Goal: Task Accomplishment & Management: Complete application form

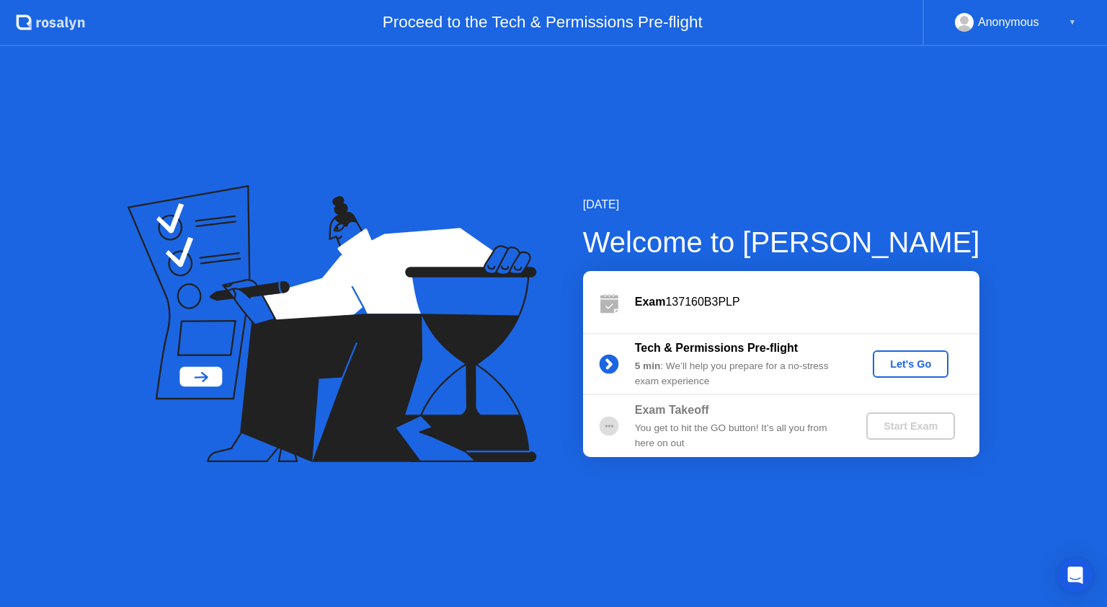
click at [905, 362] on div "Let's Go" at bounding box center [910, 364] width 64 height 12
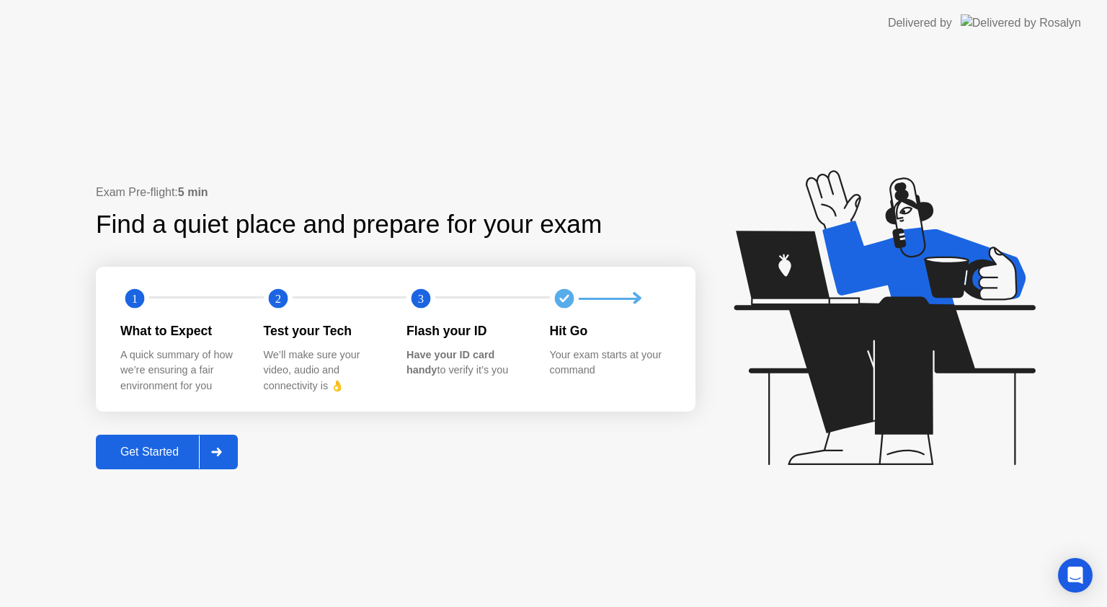
click at [161, 445] on div "Get Started" at bounding box center [149, 451] width 99 height 13
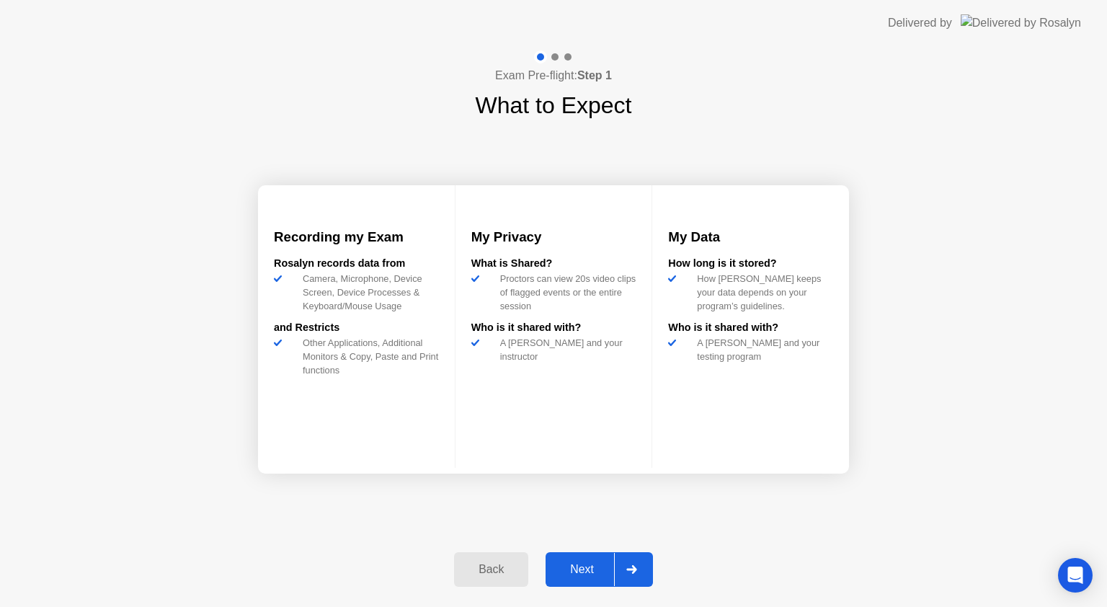
click at [586, 571] on div "Next" at bounding box center [582, 569] width 64 height 13
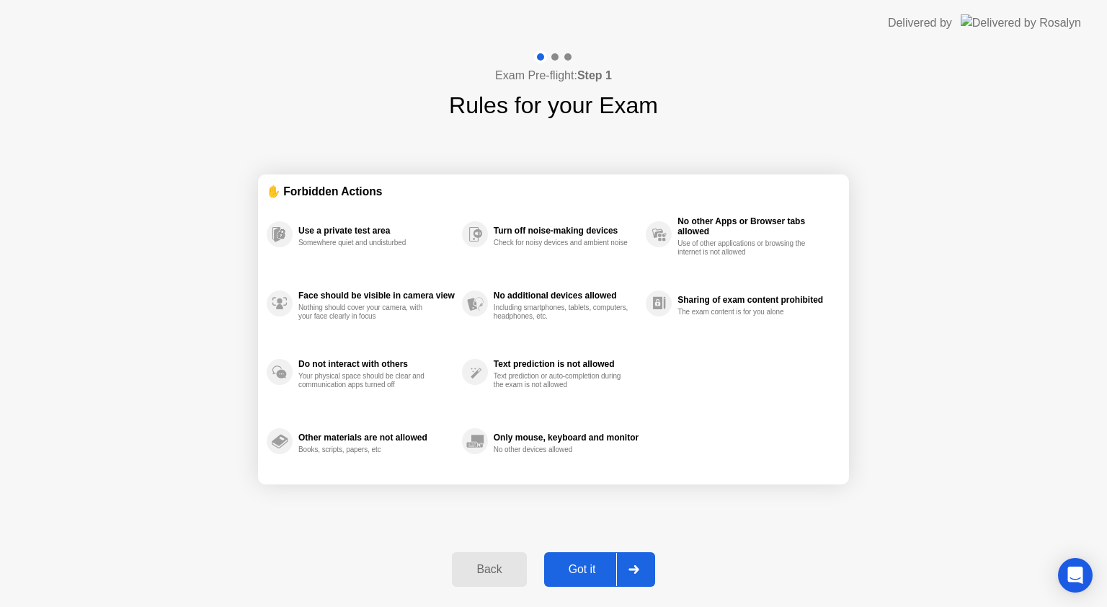
click at [586, 571] on div "Got it" at bounding box center [582, 569] width 68 height 13
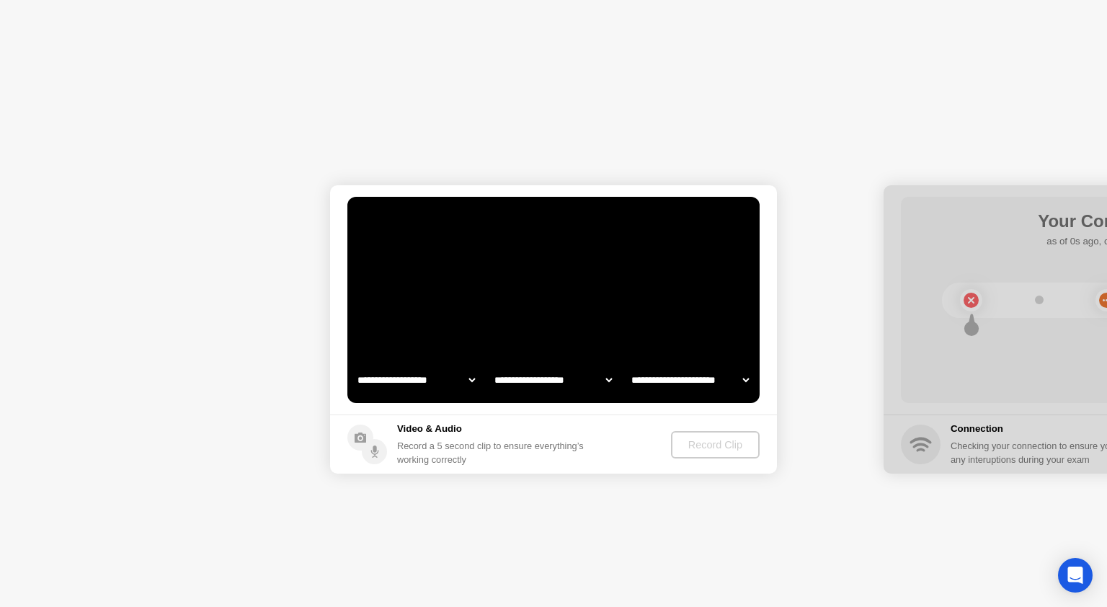
select select "**********"
select select "*******"
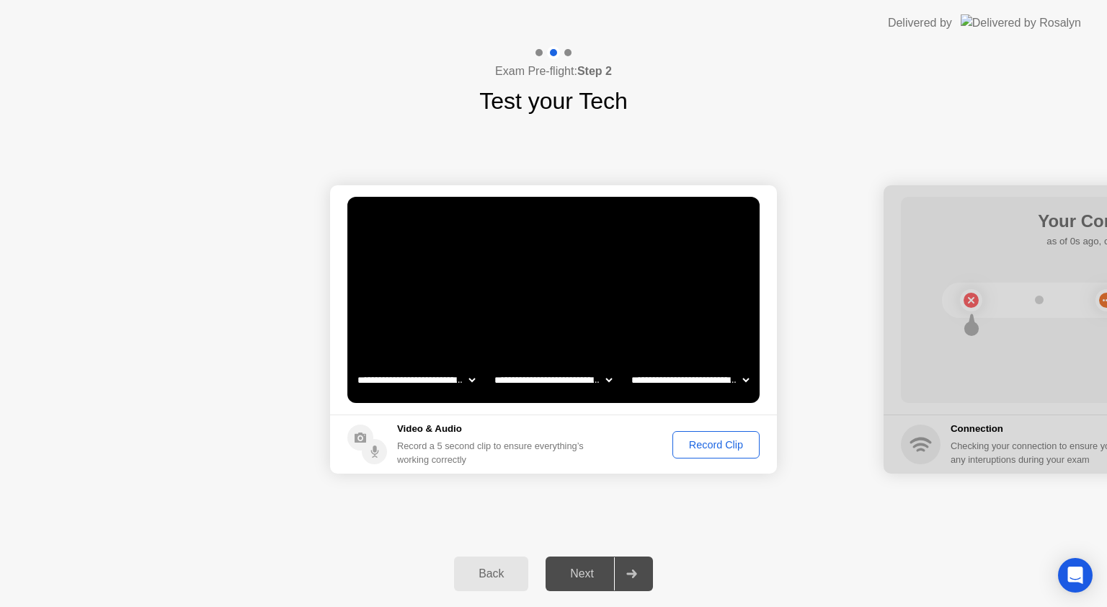
click at [711, 443] on div "Record Clip" at bounding box center [715, 445] width 77 height 12
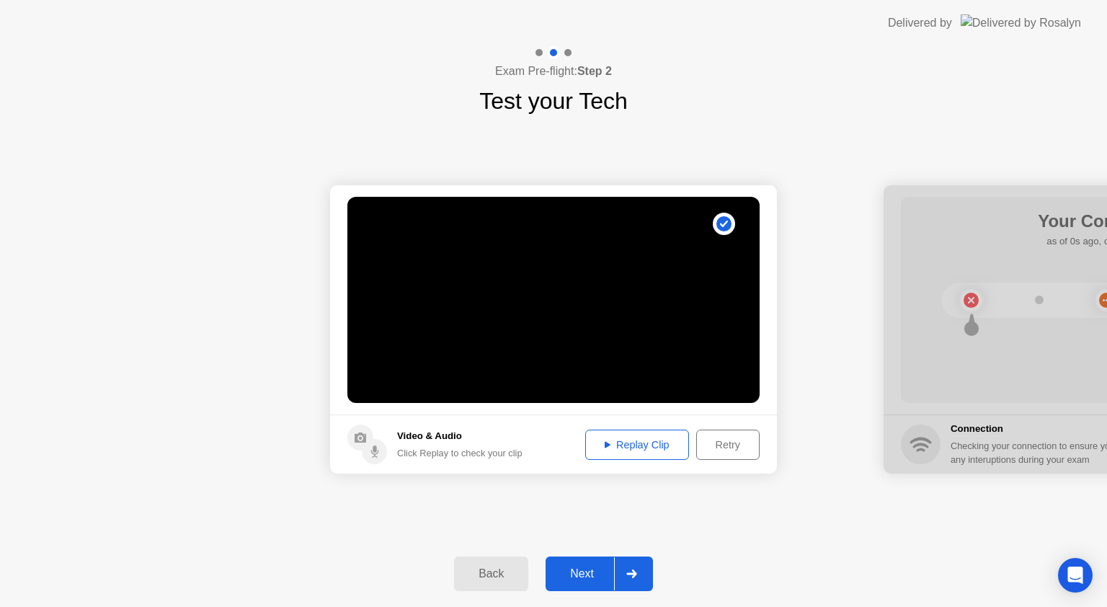
click at [616, 420] on footer "Video & Audio Click Replay to check your clip Replay Clip Retry" at bounding box center [553, 443] width 447 height 59
click at [620, 450] on div "Replay Clip" at bounding box center [637, 445] width 94 height 12
click at [610, 445] on div "Replay Clip" at bounding box center [637, 445] width 94 height 12
click at [591, 570] on div "Next" at bounding box center [582, 573] width 64 height 13
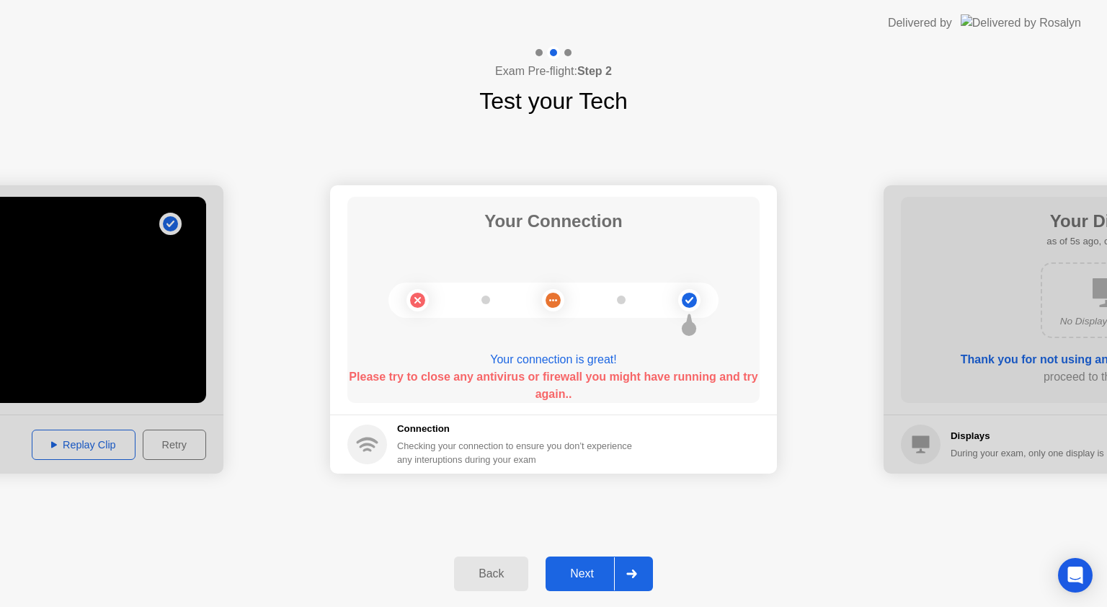
click at [584, 560] on button "Next" at bounding box center [598, 573] width 107 height 35
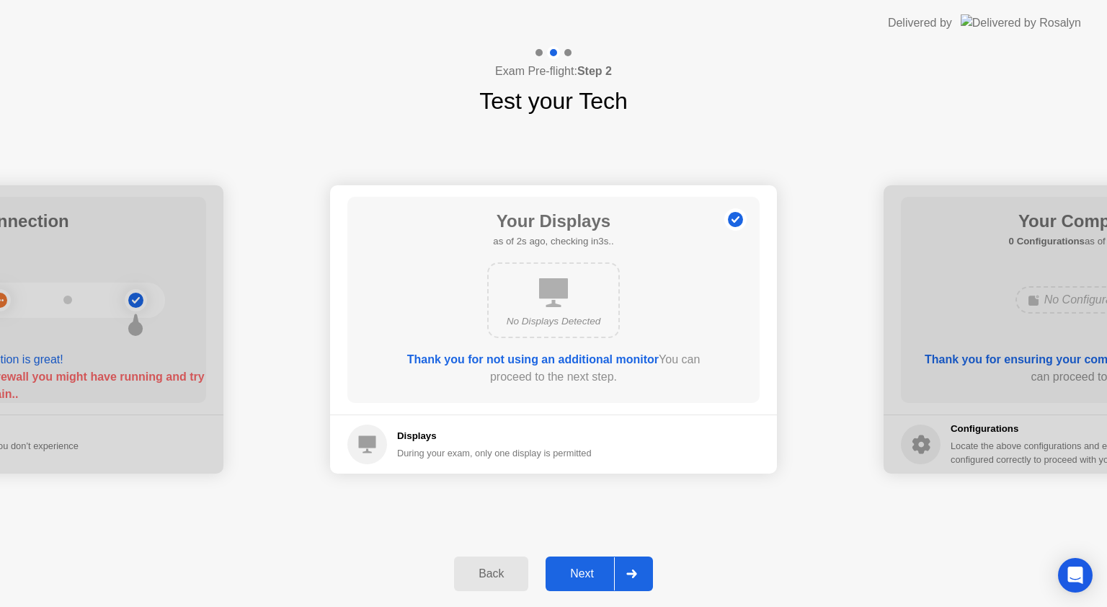
click at [589, 561] on button "Next" at bounding box center [598, 573] width 107 height 35
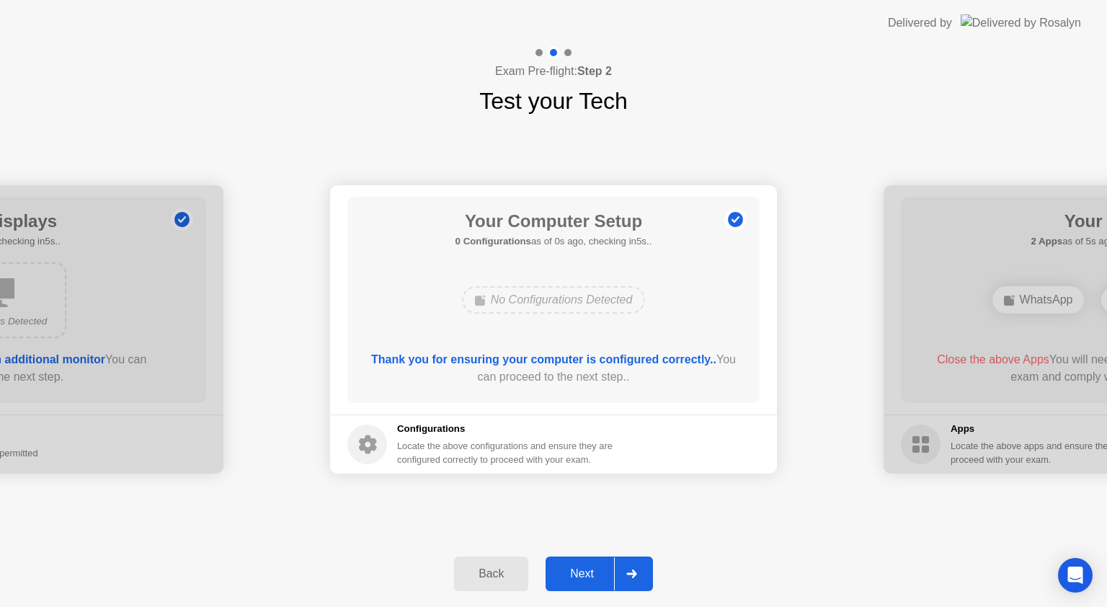
click at [584, 578] on div "Next" at bounding box center [582, 573] width 64 height 13
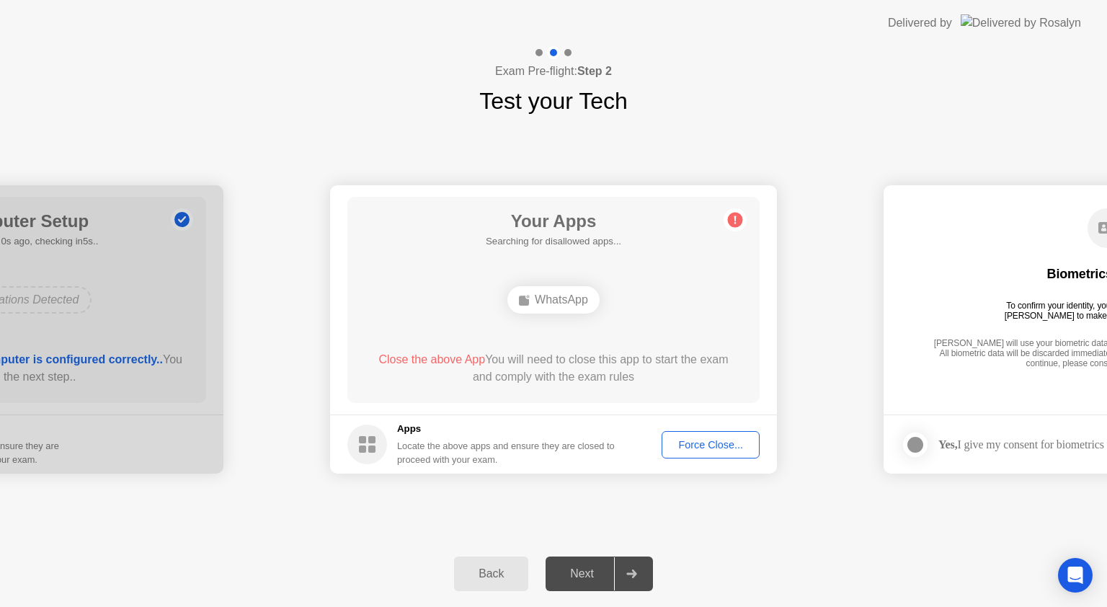
click at [873, 138] on div "**********" at bounding box center [553, 329] width 1107 height 422
click at [697, 445] on div "Force Close..." at bounding box center [710, 445] width 88 height 12
click at [412, 359] on span "Close the above App" at bounding box center [431, 359] width 107 height 12
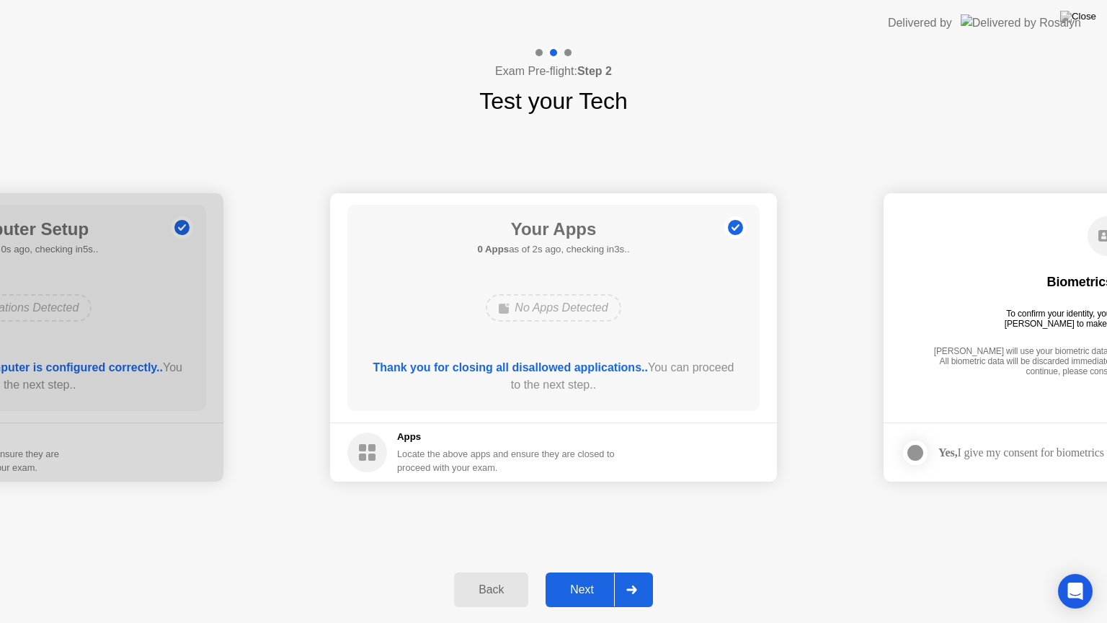
click at [589, 591] on div "Next" at bounding box center [582, 589] width 64 height 13
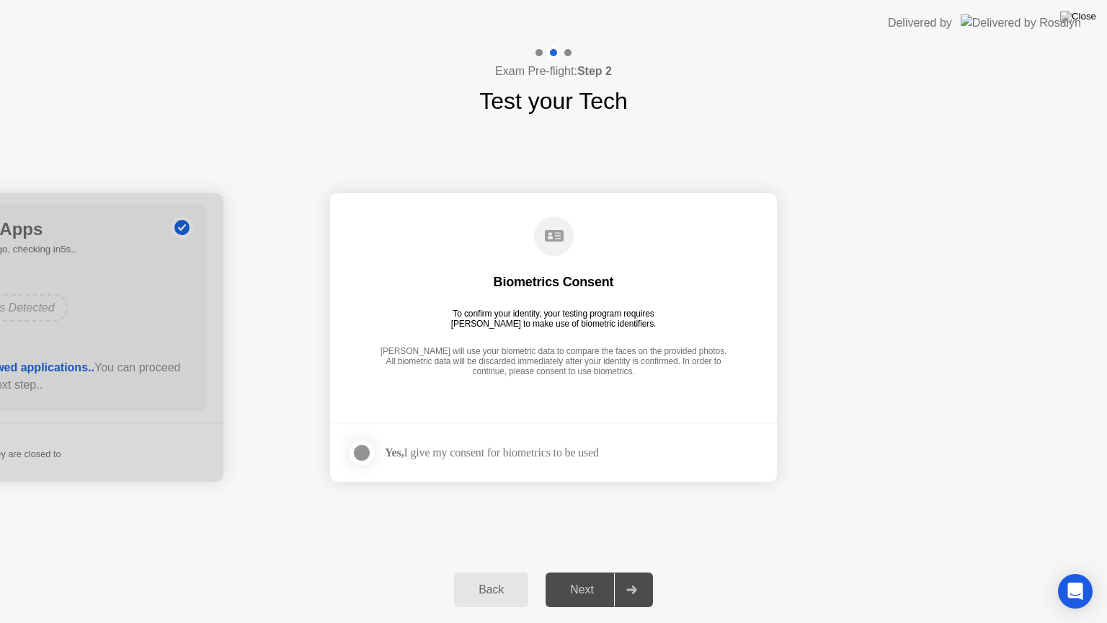
click at [356, 452] on div at bounding box center [361, 452] width 17 height 17
click at [597, 586] on div "Next" at bounding box center [582, 589] width 64 height 13
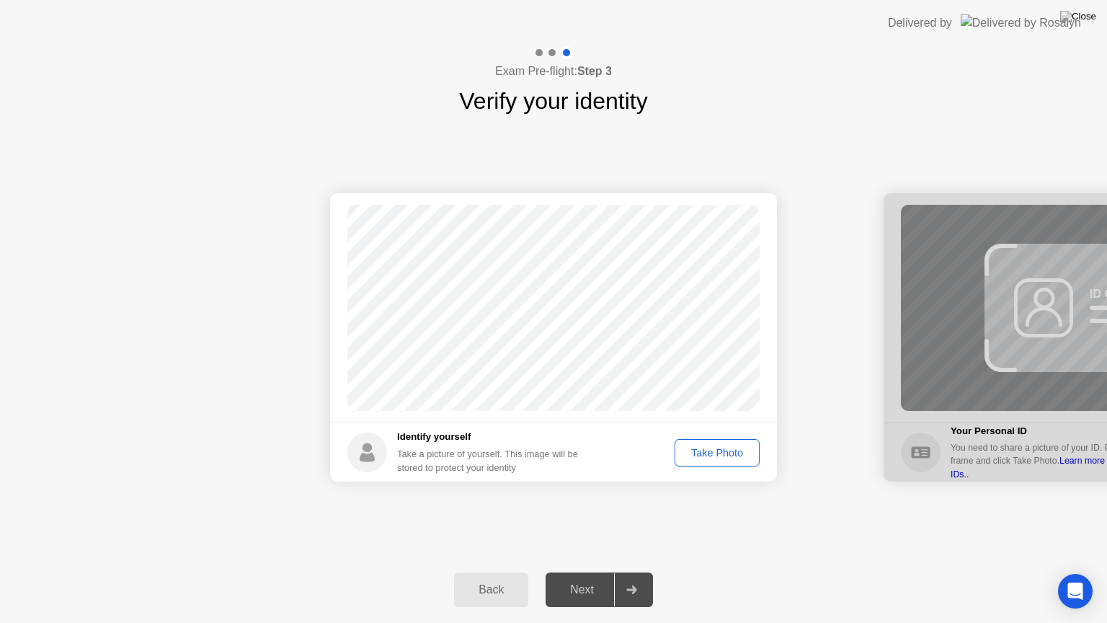
click at [742, 458] on div "Take Photo" at bounding box center [716, 453] width 75 height 12
click at [574, 592] on div "Next" at bounding box center [582, 589] width 64 height 13
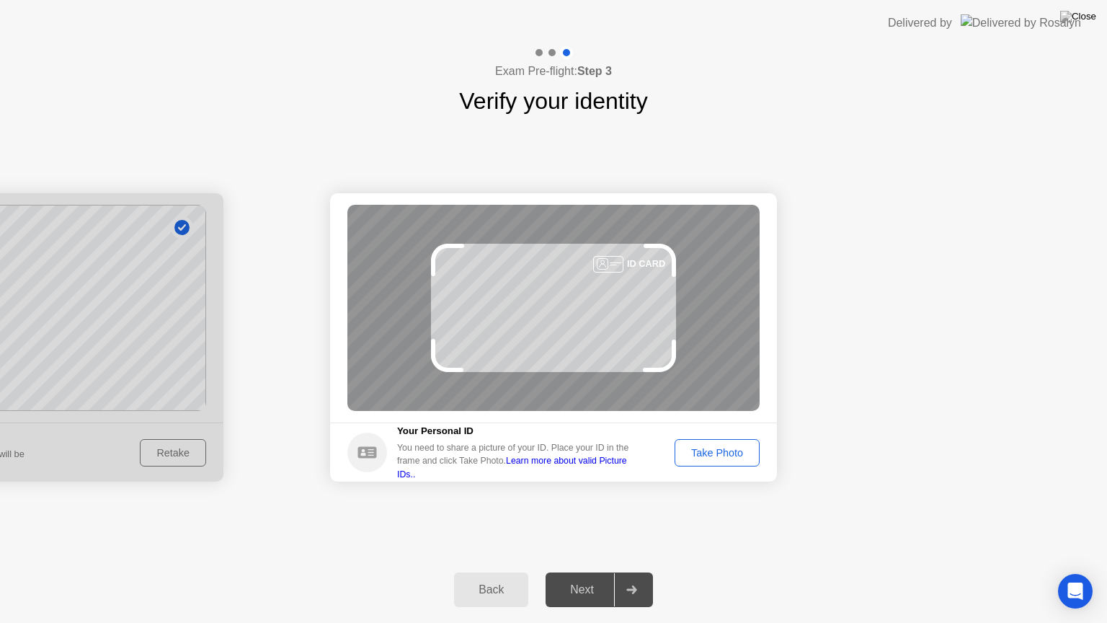
click at [729, 456] on div "Take Photo" at bounding box center [716, 453] width 75 height 12
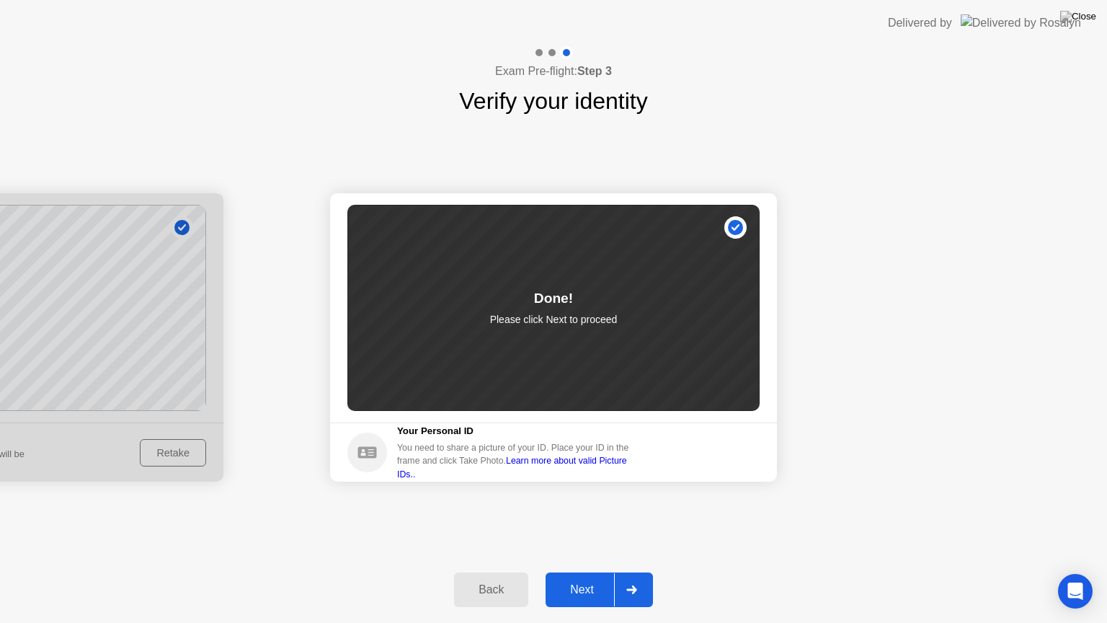
click at [574, 586] on div "Next" at bounding box center [582, 589] width 64 height 13
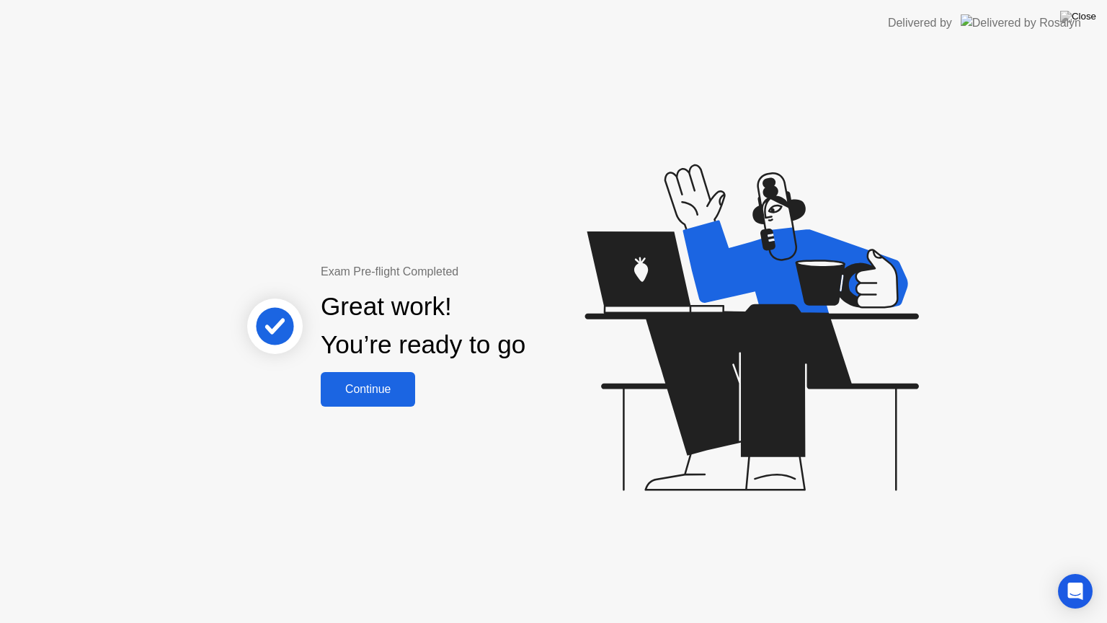
click at [357, 386] on div "Continue" at bounding box center [368, 389] width 86 height 13
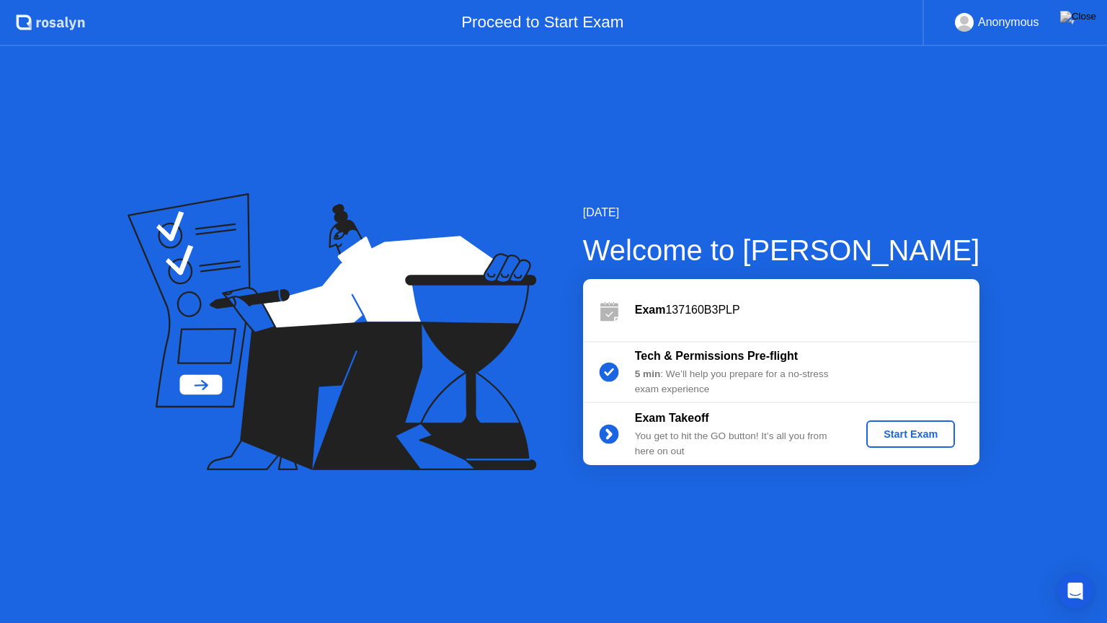
click at [895, 428] on div "Start Exam" at bounding box center [910, 434] width 77 height 12
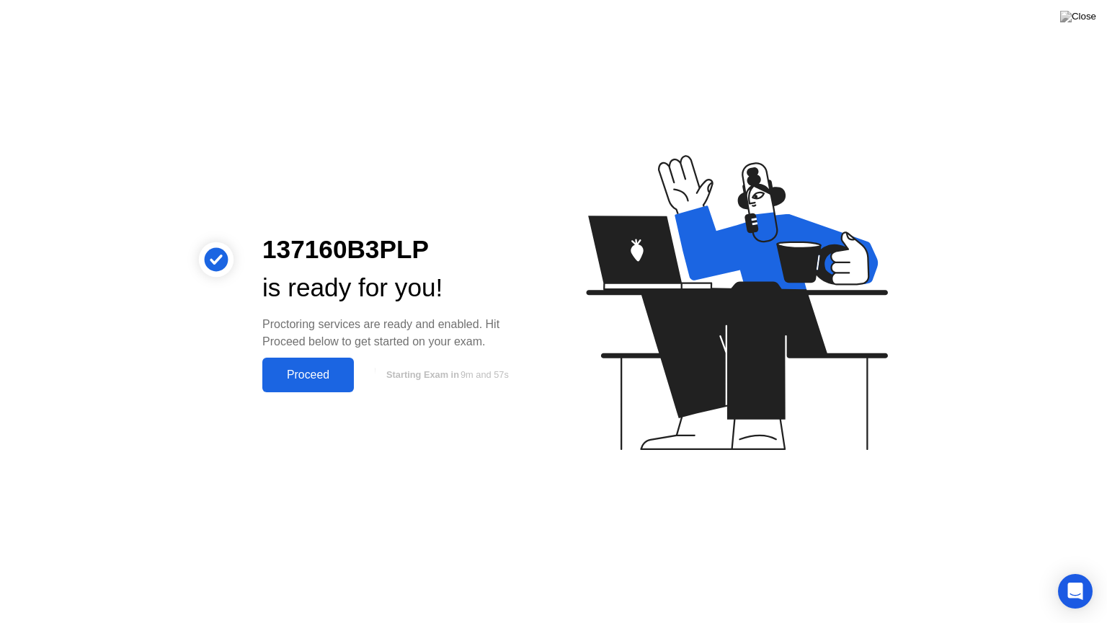
click at [298, 377] on div "Proceed" at bounding box center [308, 374] width 83 height 13
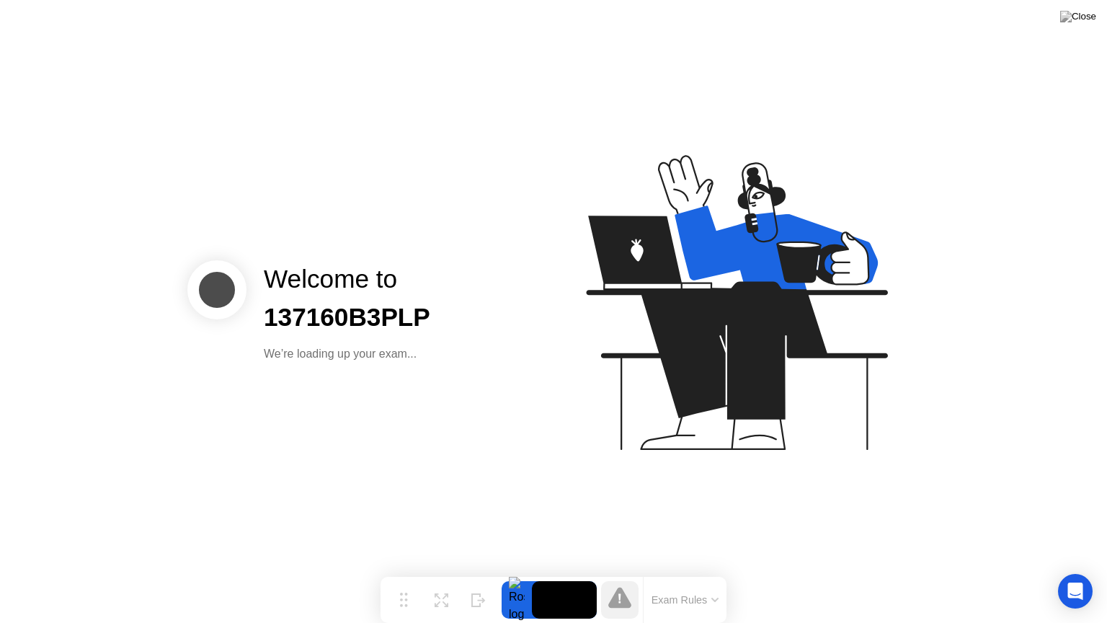
click at [696, 599] on button "Exam Rules" at bounding box center [685, 599] width 76 height 13
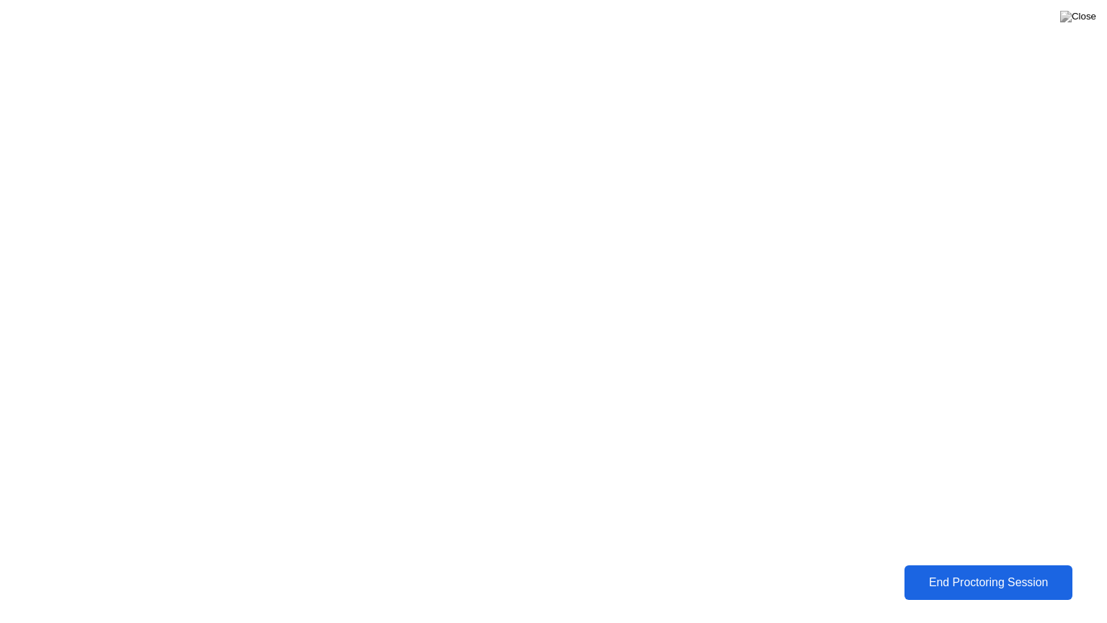
click at [963, 582] on div "End Proctoring Session" at bounding box center [988, 582] width 159 height 13
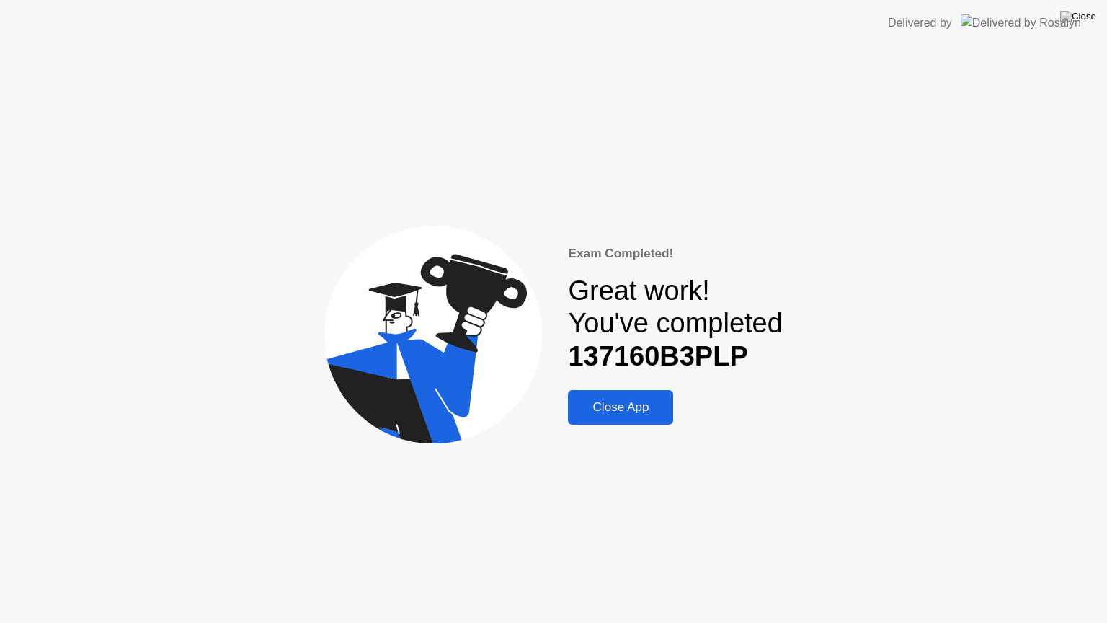
click at [617, 406] on div "Close App" at bounding box center [620, 407] width 97 height 14
